Goal: Transaction & Acquisition: Subscribe to service/newsletter

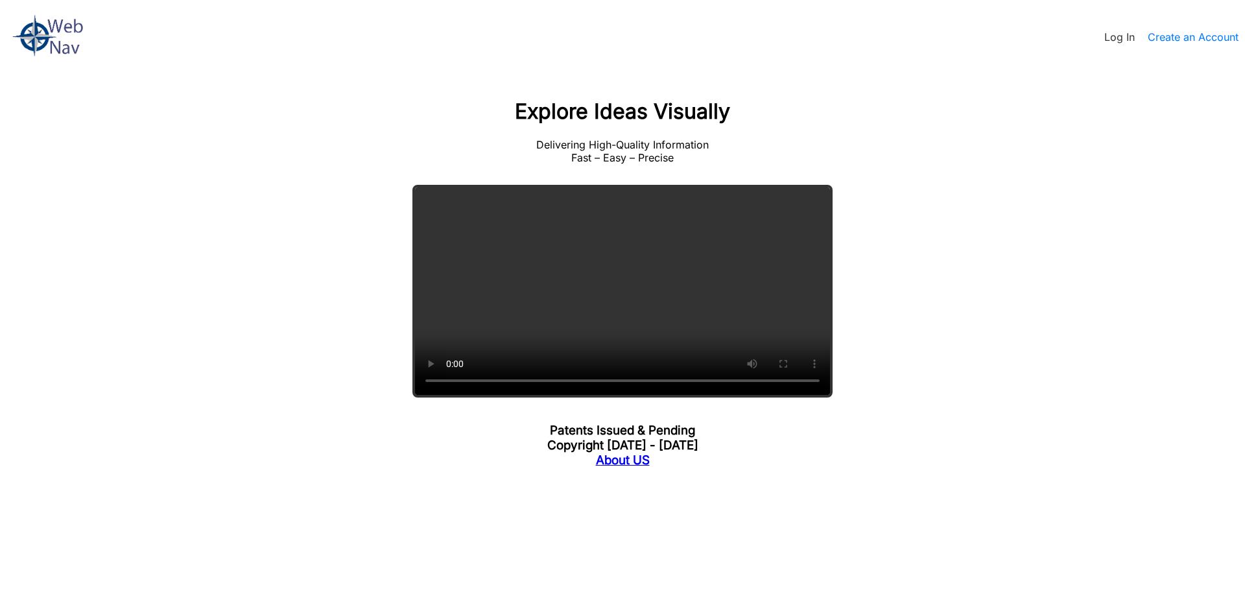
click at [1180, 37] on link "Create an Account" at bounding box center [1193, 36] width 91 height 13
click at [416, 161] on p "Delivering High-Quality Information Fast – Easy – Precise" at bounding box center [622, 151] width 623 height 26
